Goal: Task Accomplishment & Management: Use online tool/utility

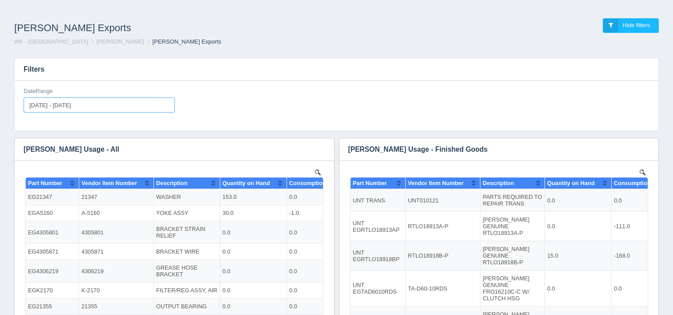
type input "[DATE]"
click at [88, 106] on input "[DATE] - [DATE]" at bounding box center [99, 104] width 151 height 15
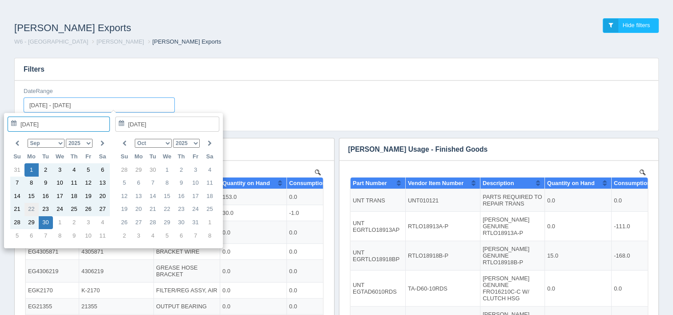
type input "[DATE]"
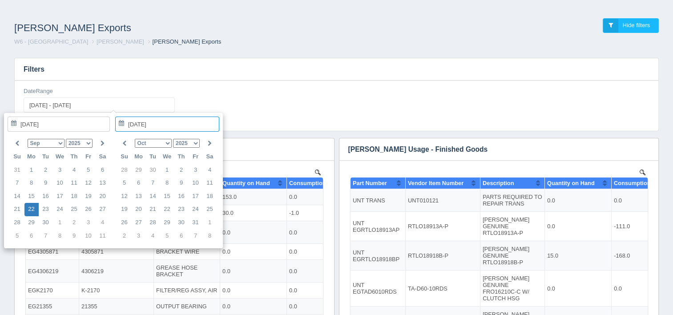
type input "[DATE] - [DATE]"
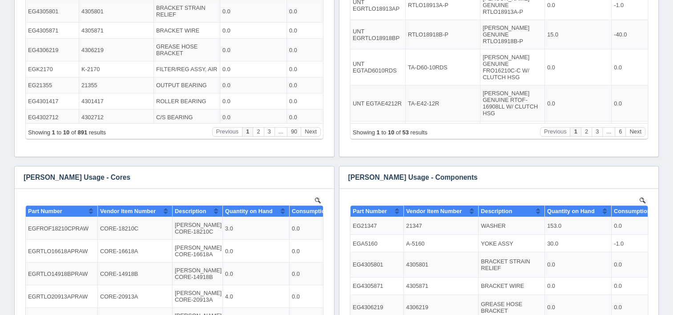
scroll to position [222, 0]
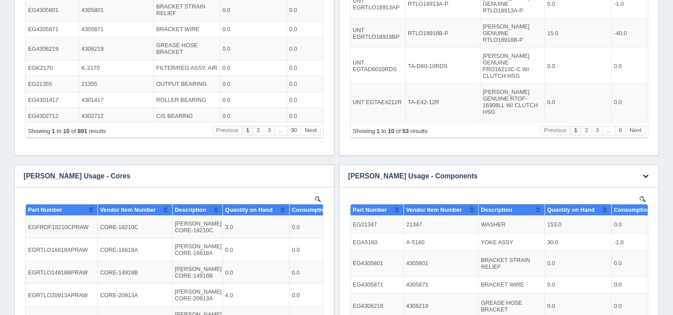
click at [645, 178] on icon "button" at bounding box center [646, 176] width 6 height 6
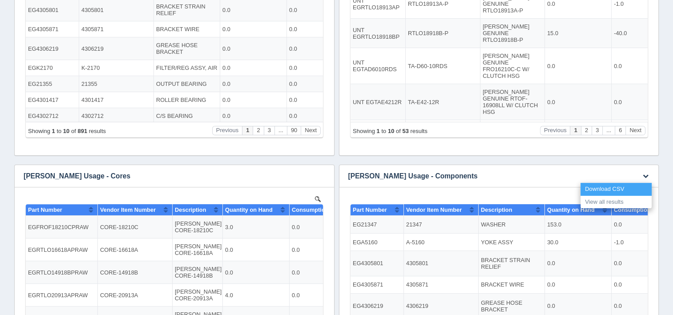
click at [618, 189] on link "Download CSV" at bounding box center [615, 189] width 71 height 13
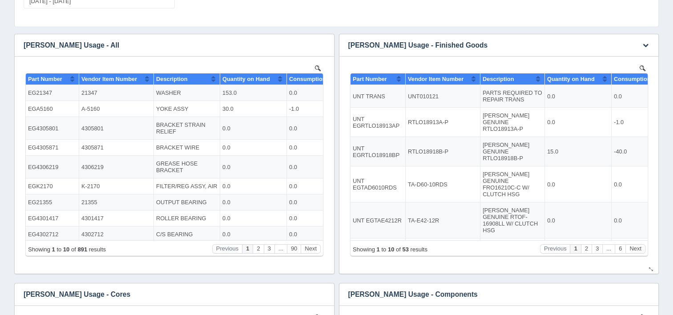
scroll to position [89, 0]
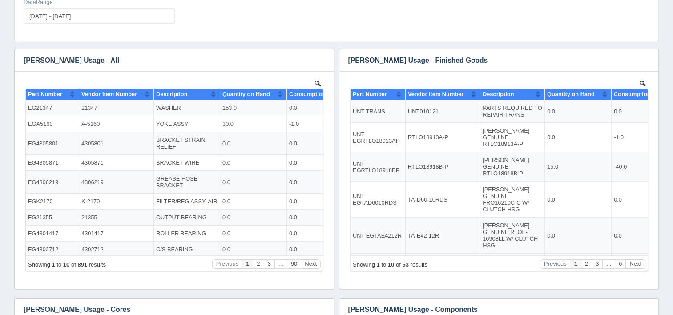
click at [664, 12] on div "Filters DateRange [DATE] - [DATE] Download CSV View all results [PERSON_NAME] U…" at bounding box center [336, 268] width 659 height 612
